Goal: Transaction & Acquisition: Purchase product/service

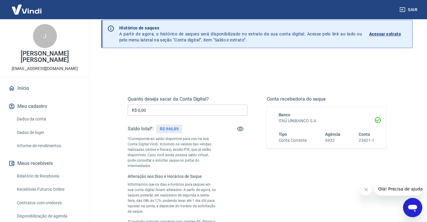
scroll to position [15, 0]
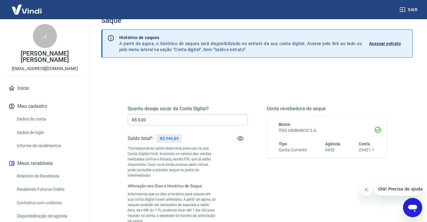
click at [391, 43] on p "Acessar extrato" at bounding box center [386, 43] width 32 height 6
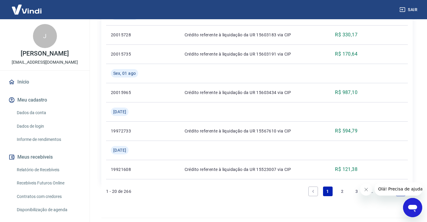
scroll to position [618, 0]
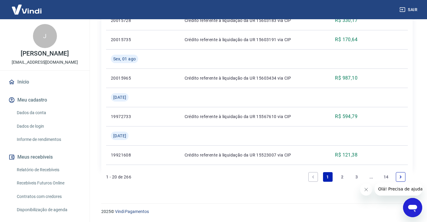
click at [342, 177] on link "2" at bounding box center [343, 177] width 10 height 10
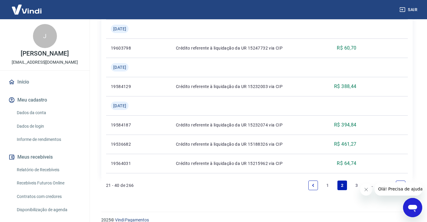
scroll to position [583, 0]
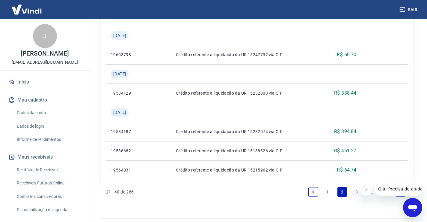
click at [393, 189] on span "Olá! Precisa de ajuda?" at bounding box center [401, 188] width 47 height 5
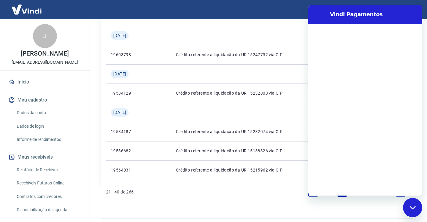
scroll to position [0, 0]
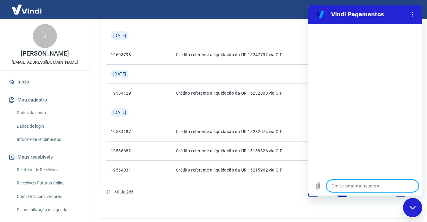
click at [366, 186] on textarea at bounding box center [373, 186] width 92 height 12
type textarea "c"
type textarea "x"
type textarea "co"
type textarea "x"
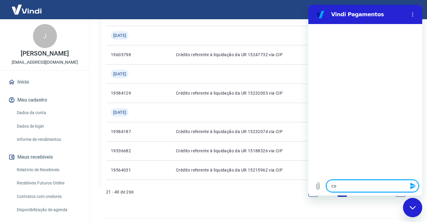
type textarea "com"
type textarea "x"
type textarea "como"
type textarea "x"
type textarea "como"
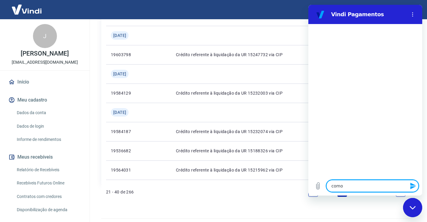
type textarea "x"
type textarea "como i"
type textarea "x"
type textarea "como im"
type textarea "x"
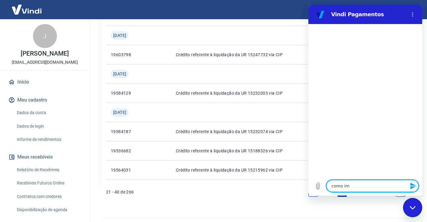
type textarea "como imp"
type textarea "x"
type textarea "como impr"
type textarea "x"
type textarea "como impri"
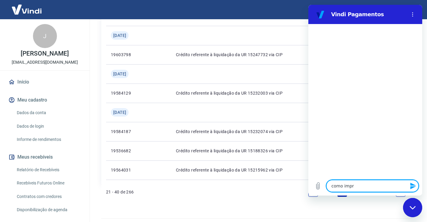
type textarea "x"
type textarea "como imprim"
type textarea "x"
type textarea "como imprimi"
type textarea "x"
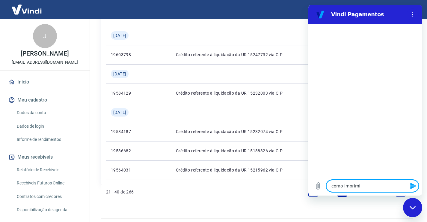
type textarea "como imprimir"
type textarea "x"
type textarea "como imprimir"
type textarea "x"
type textarea "como imprimir m"
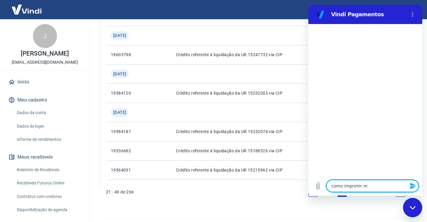
type textarea "x"
type textarea "como imprimir me"
type textarea "x"
type textarea "como imprimir meu"
type textarea "x"
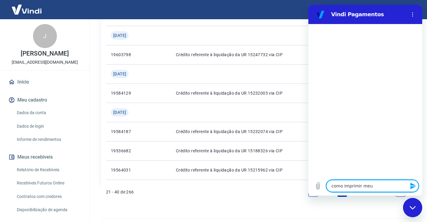
type textarea "como imprimir meu"
type textarea "x"
type textarea "como imprimir meu e"
type textarea "x"
type textarea "como imprimir meu ex"
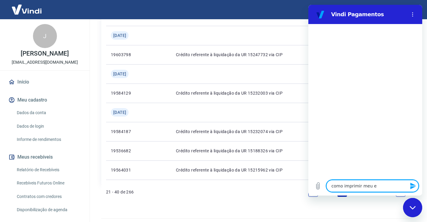
type textarea "x"
type textarea "como imprimir meu ext"
type textarea "x"
type textarea "como imprimir meu extr"
type textarea "x"
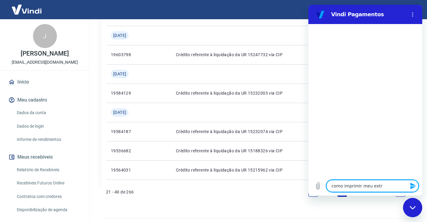
type textarea "como imprimir meu extra"
type textarea "x"
type textarea "como imprimir meu extrat"
type textarea "x"
type textarea "como imprimir meu extrato"
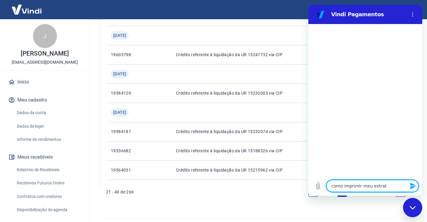
type textarea "x"
type textarea "como imprimir meu extrato"
type textarea "x"
type textarea "como imprimir meu extrato d"
type textarea "x"
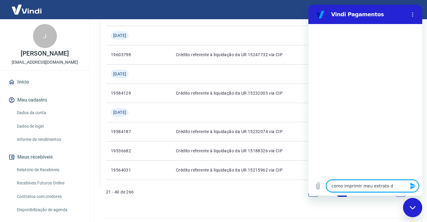
type textarea "como imprimir meu extrato do"
type textarea "x"
type textarea "como imprimir meu extrato dos"
type textarea "x"
type textarea "como imprimir meu extrato dos"
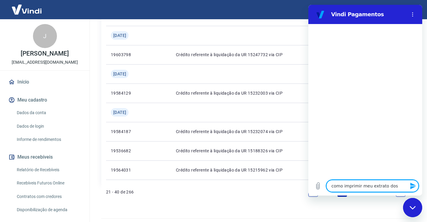
type textarea "x"
type textarea "como imprimir meu extrato dos u"
type textarea "x"
type textarea "como imprimir meu extrato dos ul"
type textarea "x"
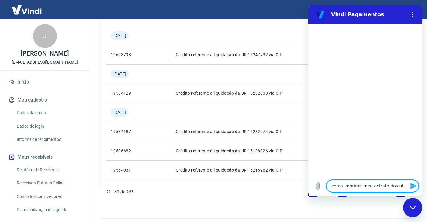
type textarea "como imprimir meu extrato dos ult"
type textarea "x"
type textarea "como imprimir meu extrato dos ulti"
type textarea "x"
type textarea "como imprimir meu extrato dos ultim"
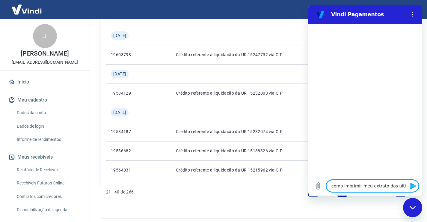
type textarea "x"
type textarea "como imprimir meu extrato dos ultimo"
type textarea "x"
type textarea "como imprimir meu extrato dos ultimos"
type textarea "x"
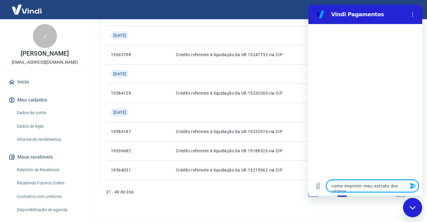
type textarea "como imprimir meu extrato dos ultimos"
type textarea "x"
type textarea "como imprimir meu extrato dos ultimos 1"
type textarea "x"
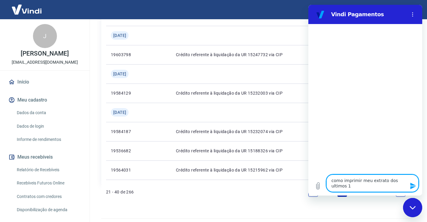
type textarea "como imprimir meu extrato dos ultimos 12"
type textarea "x"
type textarea "como imprimir meu extrato dos ultimos 12"
type textarea "x"
type textarea "como imprimir meu extrato dos ultimos 12 m"
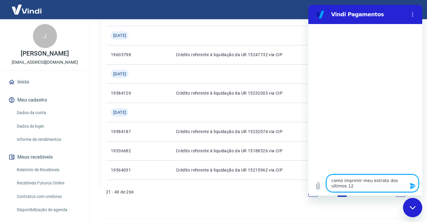
type textarea "x"
type textarea "como imprimir meu extrato dos ultimos 12 me"
type textarea "x"
type textarea "como imprimir meu extrato dos ultimos 12 mes"
type textarea "x"
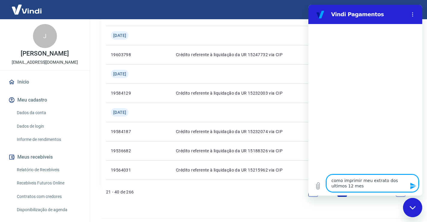
type textarea "como imprimir meu extrato dos ultimos 12 mese"
type textarea "x"
type textarea "como imprimir meu extrato dos ultimos 12 meses"
type textarea "x"
drag, startPoint x: 360, startPoint y: 181, endPoint x: 348, endPoint y: 183, distance: 12.3
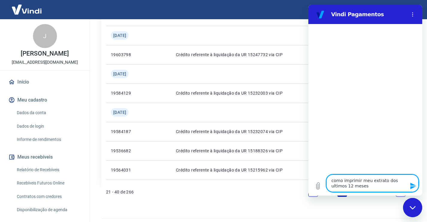
click at [347, 184] on textarea "como imprimir meu extrato dos ultimos 12 meses" at bounding box center [373, 182] width 92 height 17
drag, startPoint x: 357, startPoint y: 179, endPoint x: 346, endPoint y: 179, distance: 11.4
click at [346, 179] on textarea "como imprimir meu extrato dos ultimos 12 meses" at bounding box center [373, 182] width 92 height 17
type textarea "como i meu extrato dos ultimos 12 meses"
type textarea "x"
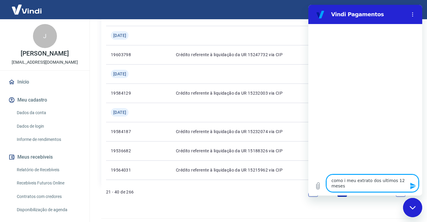
type textarea "como ia meu extrato dos ultimos 12 meses"
type textarea "x"
type textarea "como iac meu extrato dos ultimos 12 meses"
type textarea "x"
type textarea "como iace meu extrato dos ultimos 12 meses"
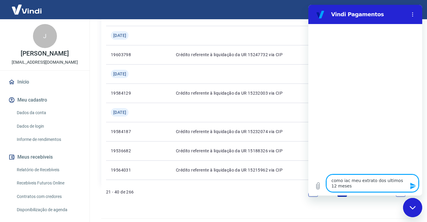
type textarea "x"
type textarea "como iaces meu extrato dos ultimos 12 meses"
type textarea "x"
type textarea "como iacess meu extrato dos ultimos 12 meses"
type textarea "x"
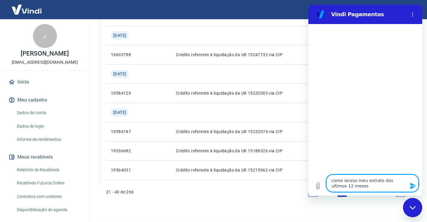
type textarea "como iacessa meu extrato dos ultimos 12 meses"
type textarea "x"
type textarea "como iacessar meu extrato dos ultimos 12 meses"
type textarea "x"
click at [344, 181] on textarea "como iacessar meu extrato dos ultimos 12 meses" at bounding box center [373, 182] width 92 height 17
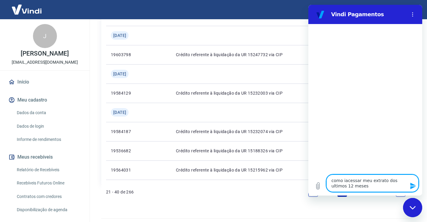
type textarea "como acessar meu extrato dos ultimos 12 meses"
type textarea "x"
type textarea "como acessar meu extrato dos ultimos 12 meses"
click at [414, 184] on icon "Enviar mensagem" at bounding box center [414, 185] width 6 height 7
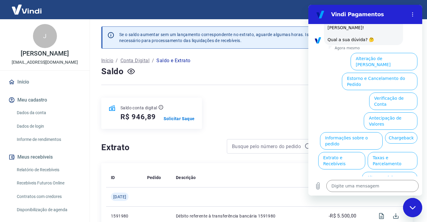
click at [266, 67] on div "Saldo" at bounding box center [257, 71] width 312 height 12
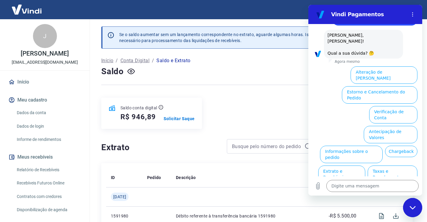
click at [285, 69] on div "Saldo" at bounding box center [257, 71] width 312 height 12
click at [412, 12] on button "Menu de opções" at bounding box center [413, 14] width 12 height 12
click at [296, 69] on div "Saldo" at bounding box center [257, 71] width 312 height 12
click at [387, 126] on button "Antecipação de Valores" at bounding box center [391, 134] width 54 height 17
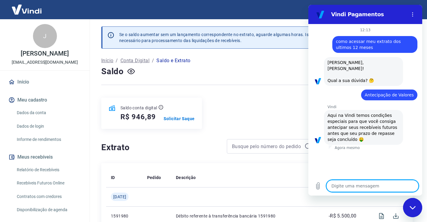
type textarea "x"
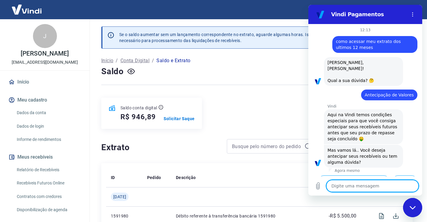
scroll to position [26, 0]
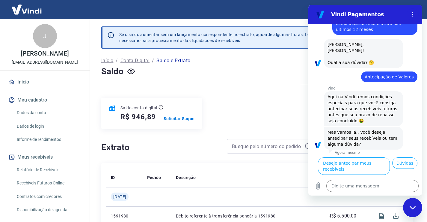
click at [227, 67] on div "Saldo" at bounding box center [257, 71] width 312 height 12
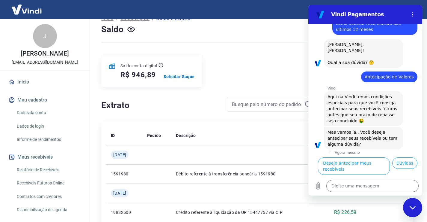
scroll to position [0, 0]
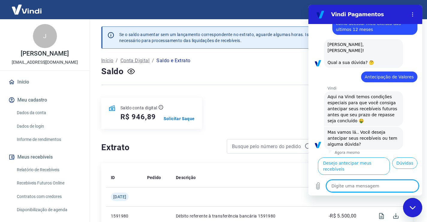
click at [367, 189] on textarea at bounding box center [373, 186] width 92 height 12
type textarea "c"
type textarea "x"
type textarea "co"
type textarea "x"
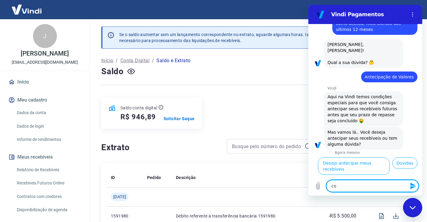
type textarea "com"
type textarea "x"
type textarea "como"
type textarea "x"
type textarea "como"
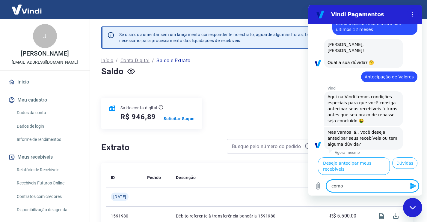
type textarea "x"
type textarea "como f"
type textarea "x"
type textarea "como fa"
type textarea "x"
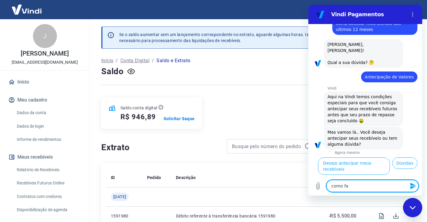
type textarea "como faç"
type textarea "x"
type textarea "como faço"
type textarea "x"
type textarea "como faço"
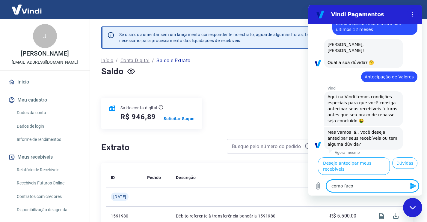
type textarea "x"
type textarea "como faço p"
type textarea "x"
type textarea "como faço pa"
type textarea "x"
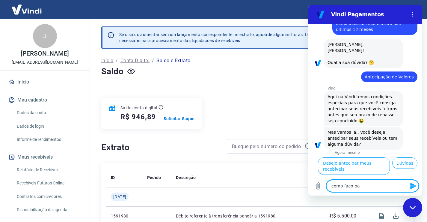
type textarea "como faço par"
type textarea "x"
type textarea "como faço para"
type textarea "x"
type textarea "como faço para"
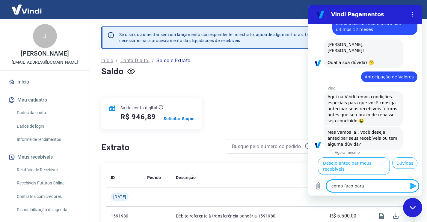
type textarea "x"
type textarea "como faço para a"
type textarea "x"
type textarea "como faço para an"
type textarea "x"
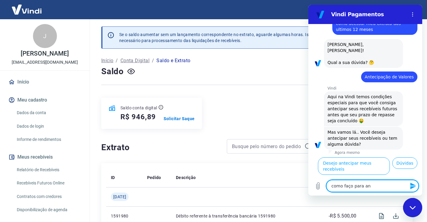
type textarea "como faço para ant"
type textarea "x"
type textarea "como faço para ante"
type textarea "x"
type textarea "como faço para antec"
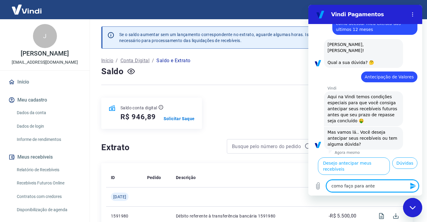
type textarea "x"
type textarea "como faço para anteci"
type textarea "x"
type textarea "como faço para anteciá"
type textarea "x"
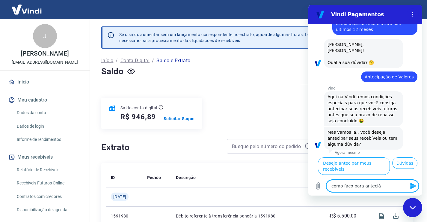
type textarea "como faço para anteciár"
type textarea "x"
type textarea "como faço para anteciár"
type textarea "x"
type textarea "como faço para anteciár m"
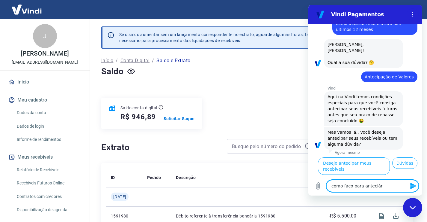
type textarea "x"
type textarea "como faço para anteciár me"
type textarea "x"
type textarea "como faço para anteciár meu"
type textarea "x"
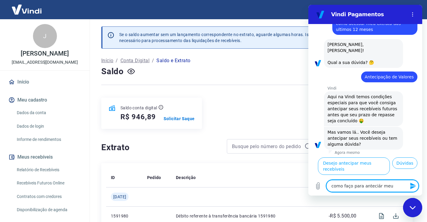
type textarea "como faço para anteciár meus"
type textarea "x"
type textarea "como faço para anteciár meus"
type textarea "x"
type textarea "como faço para anteciár meus r"
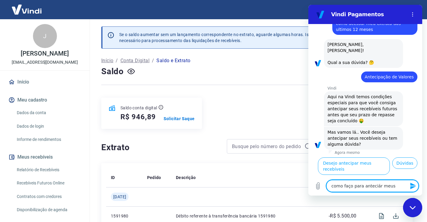
type textarea "x"
type textarea "como faço para anteciár meus re"
type textarea "x"
type textarea "como faço para anteciár meus rec"
type textarea "x"
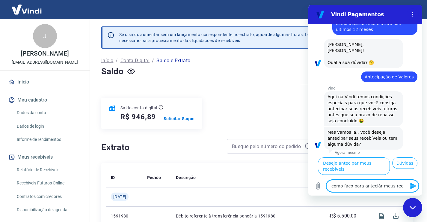
type textarea "como faço para anteciár meus rece"
type textarea "x"
type textarea "como faço para anteciár meus receb"
type textarea "x"
type textarea "como faço para anteciár meus recebi"
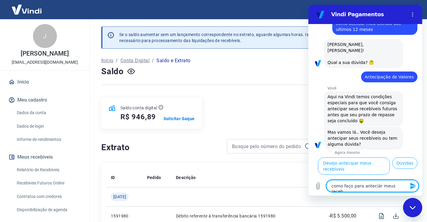
type textarea "x"
type textarea "como faço para anteciár meus recebiv"
type textarea "x"
type textarea "como faço para anteciár meus recebive"
type textarea "x"
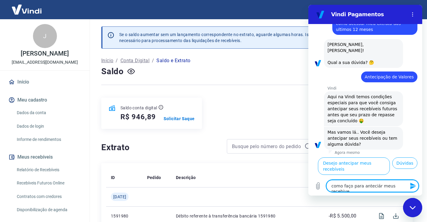
type textarea "como faço para anteciár meus recebivei"
type textarea "x"
type textarea "como faço para anteciár meus recebiveis"
type textarea "x"
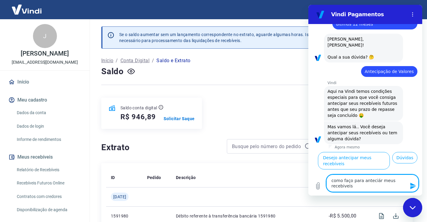
click at [373, 181] on textarea "como faço para anteciár meus recebiveis" at bounding box center [373, 182] width 92 height 17
type textarea "como faço para antecipár meus recebiveis"
type textarea "x"
click at [377, 181] on textarea "como faço para antecipár meus recebiveis" at bounding box center [373, 182] width 92 height 17
type textarea "como faço para antecipr meus recebiveis"
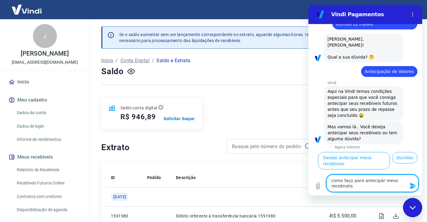
type textarea "x"
type textarea "como faço para antecipar meus recebiveis"
type textarea "x"
type textarea "como faço para antecipar meus recebiveis"
click at [410, 186] on icon "Enviar mensagem" at bounding box center [413, 185] width 7 height 7
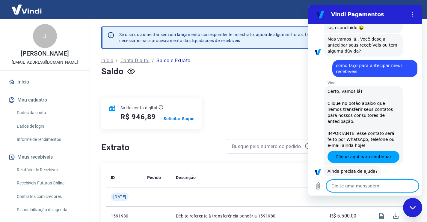
scroll to position [126, 0]
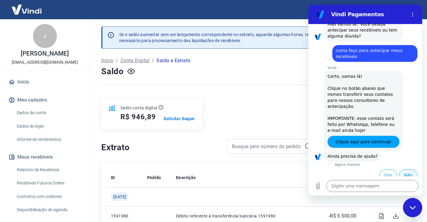
click at [405, 169] on button "Não" at bounding box center [409, 174] width 18 height 11
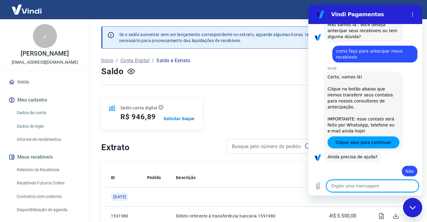
scroll to position [127, 0]
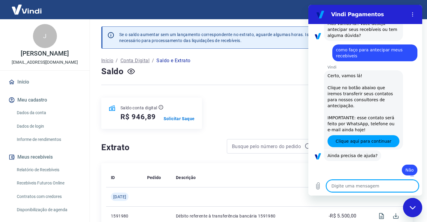
click at [278, 68] on div "Saldo" at bounding box center [257, 71] width 312 height 12
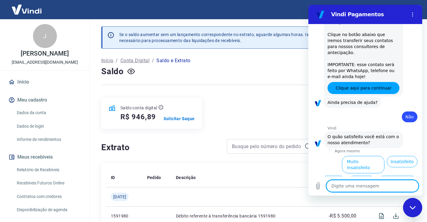
scroll to position [180, 0]
click at [292, 73] on div "Saldo" at bounding box center [257, 71] width 312 height 12
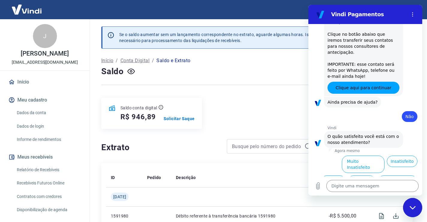
click at [332, 175] on button "Normal" at bounding box center [334, 180] width 24 height 11
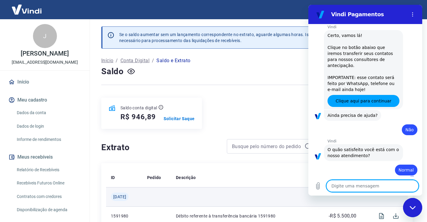
type textarea "x"
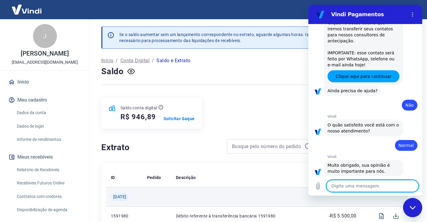
scroll to position [193, 0]
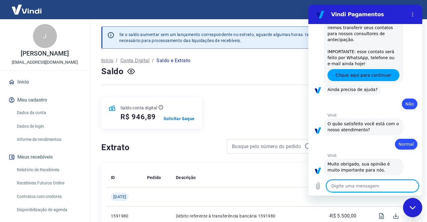
click at [262, 98] on div "Saldo conta digital R$ 946,89 Solicitar Saque" at bounding box center [257, 112] width 312 height 31
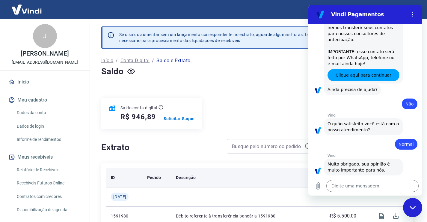
click at [260, 170] on th "Descrição" at bounding box center [242, 177] width 142 height 19
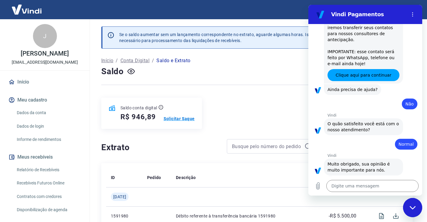
click at [179, 119] on p "Solicitar Saque" at bounding box center [179, 118] width 31 height 6
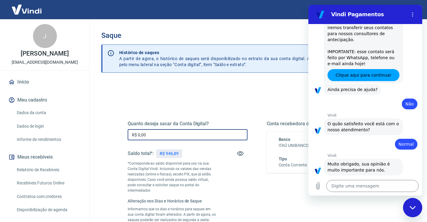
click at [161, 136] on input "R$ 0,00" at bounding box center [188, 134] width 120 height 11
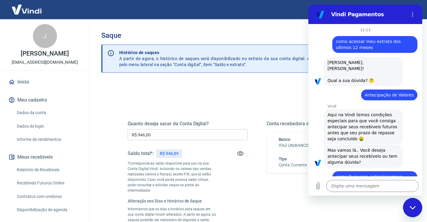
drag, startPoint x: 90, startPoint y: 7, endPoint x: 262, endPoint y: 25, distance: 173.1
click at [262, 25] on div "Saque Histórico de saques A partir de agora, o histórico de saques será disponi…" at bounding box center [257, 169] width 326 height 300
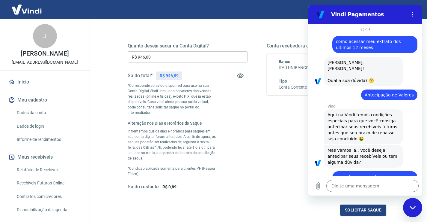
scroll to position [75, 0]
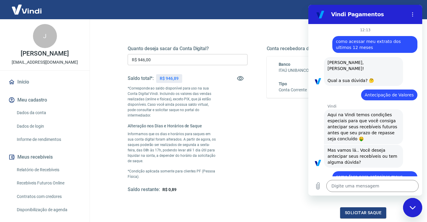
click at [415, 206] on icon "Fechar janela de mensagens" at bounding box center [413, 206] width 6 height 3
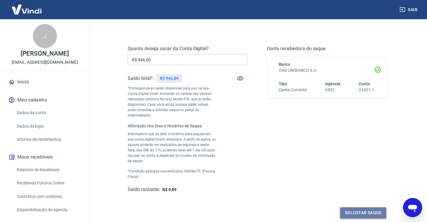
click at [357, 207] on button "Solicitar saque" at bounding box center [363, 212] width 46 height 11
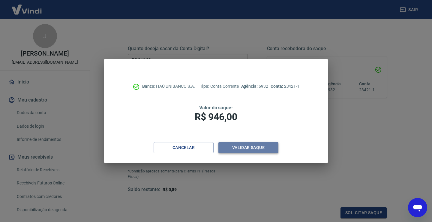
click at [244, 148] on button "Validar saque" at bounding box center [248, 147] width 60 height 11
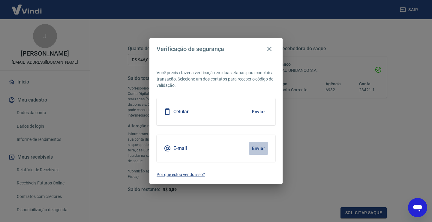
click at [255, 147] on button "Enviar" at bounding box center [258, 148] width 19 height 13
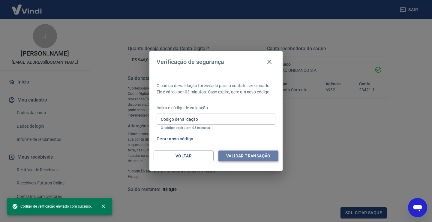
click at [254, 154] on button "Validar transação" at bounding box center [248, 155] width 60 height 11
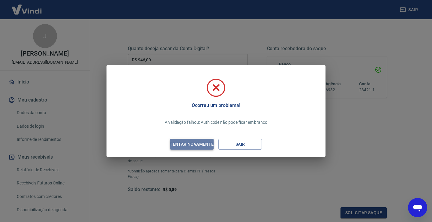
click at [203, 143] on div "Tentar novamente" at bounding box center [192, 143] width 58 height 7
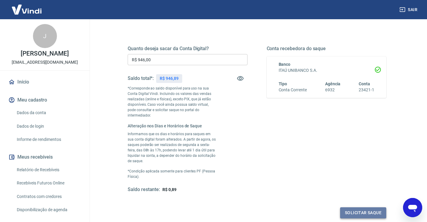
click at [361, 207] on button "Solicitar saque" at bounding box center [363, 212] width 46 height 11
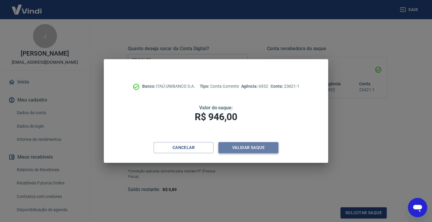
click at [242, 149] on button "Validar saque" at bounding box center [248, 147] width 60 height 11
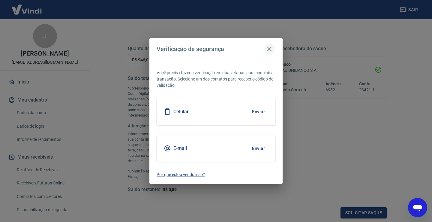
click at [270, 46] on icon "button" at bounding box center [269, 48] width 7 height 7
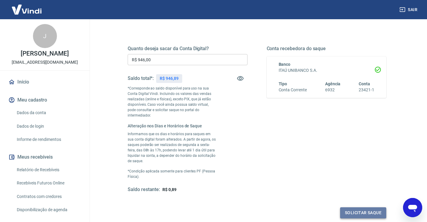
click at [363, 207] on button "Solicitar saque" at bounding box center [363, 212] width 46 height 11
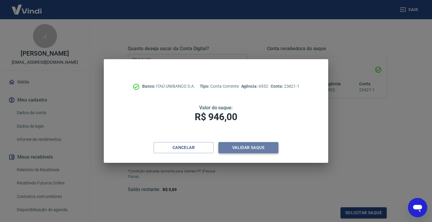
click at [259, 147] on button "Validar saque" at bounding box center [248, 147] width 60 height 11
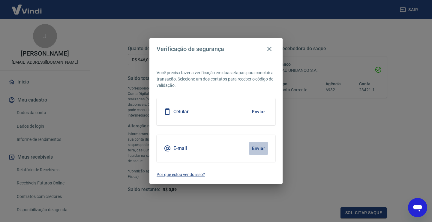
click at [263, 147] on button "Enviar" at bounding box center [258, 148] width 19 height 13
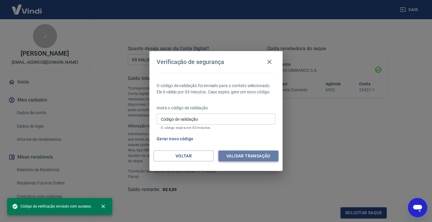
click at [264, 151] on button "Validar transação" at bounding box center [248, 155] width 60 height 11
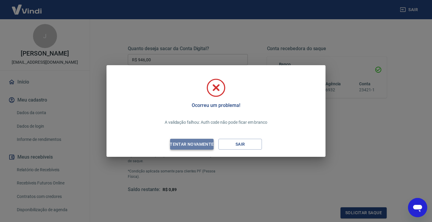
click at [208, 142] on div "Tentar novamente" at bounding box center [192, 143] width 58 height 7
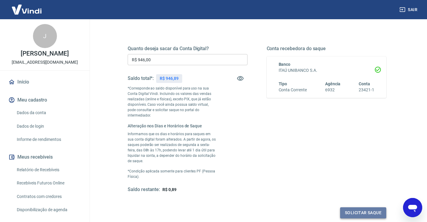
click at [359, 207] on button "Solicitar saque" at bounding box center [363, 212] width 46 height 11
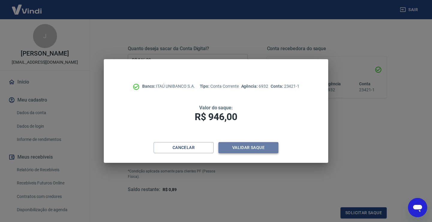
click at [260, 146] on button "Validar saque" at bounding box center [248, 147] width 60 height 11
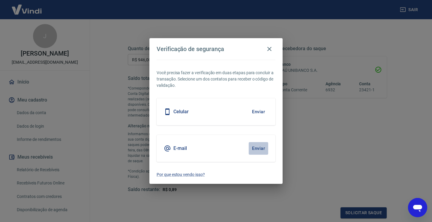
click at [258, 147] on button "Enviar" at bounding box center [258, 148] width 19 height 13
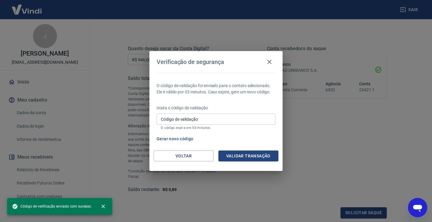
click at [200, 118] on input "Código de validação" at bounding box center [216, 118] width 119 height 11
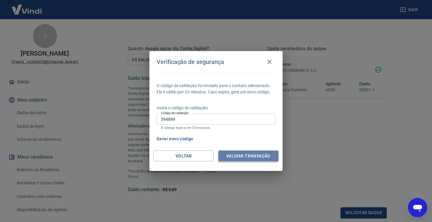
click at [232, 153] on button "Validar transação" at bounding box center [248, 155] width 60 height 11
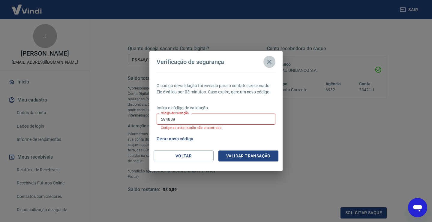
click at [268, 61] on icon "button" at bounding box center [269, 62] width 4 height 4
